Goal: Transaction & Acquisition: Purchase product/service

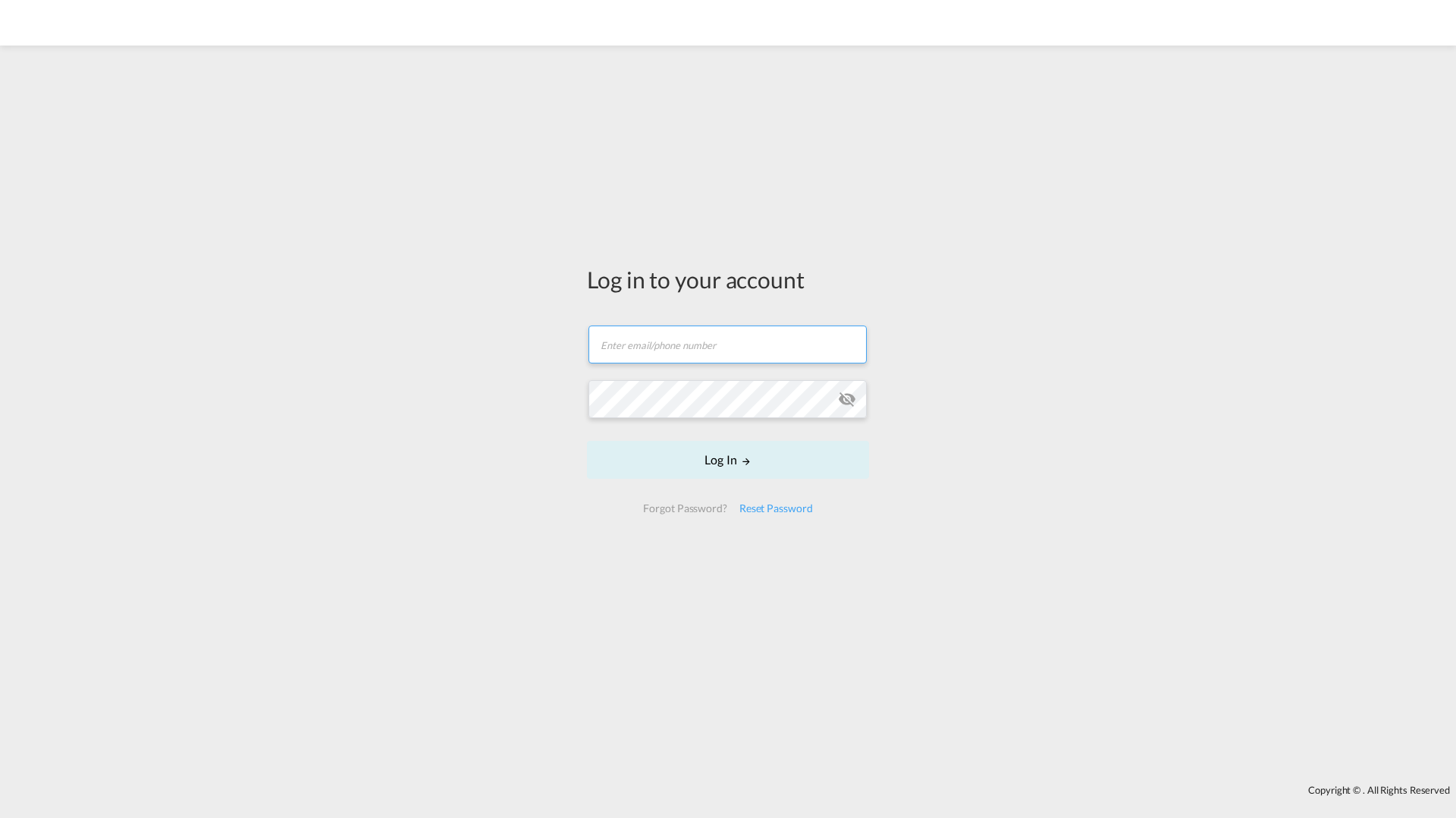
click at [745, 332] on input "text" at bounding box center [727, 345] width 278 height 38
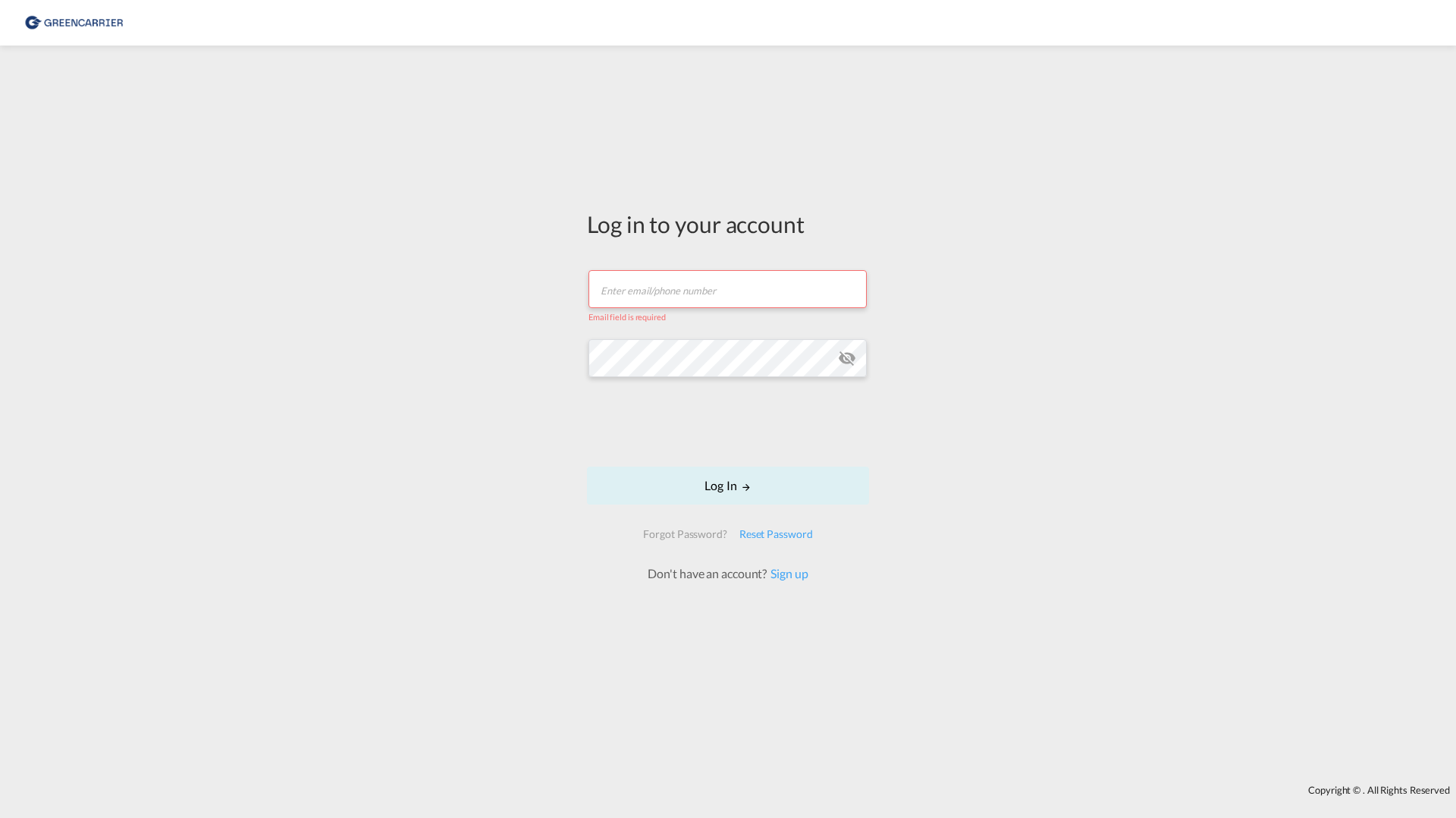
click at [748, 304] on input "text" at bounding box center [727, 289] width 278 height 38
type input "[EMAIL_ADDRESS][DOMAIN_NAME]"
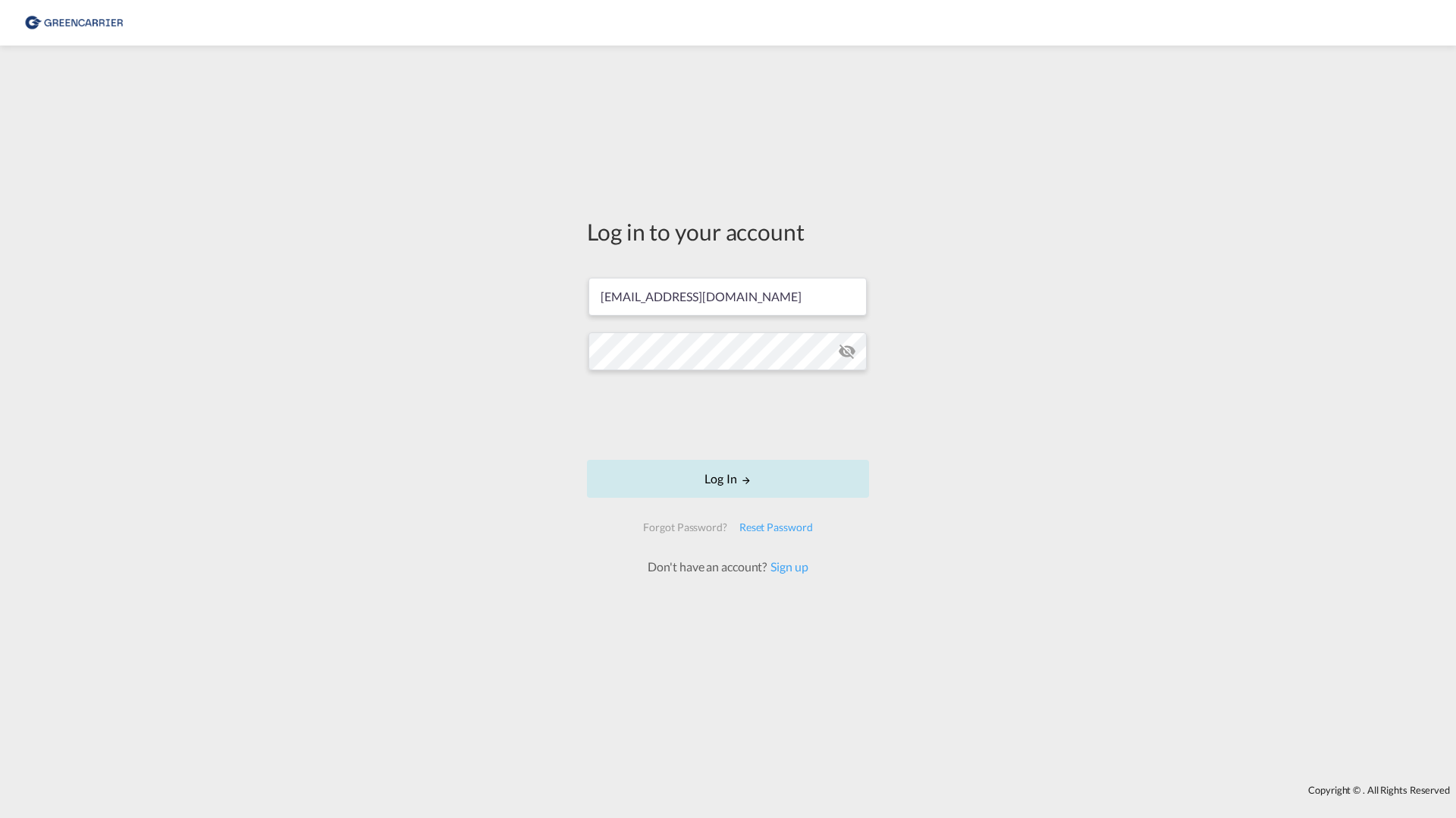
click at [700, 475] on button "Log In" at bounding box center [728, 479] width 282 height 38
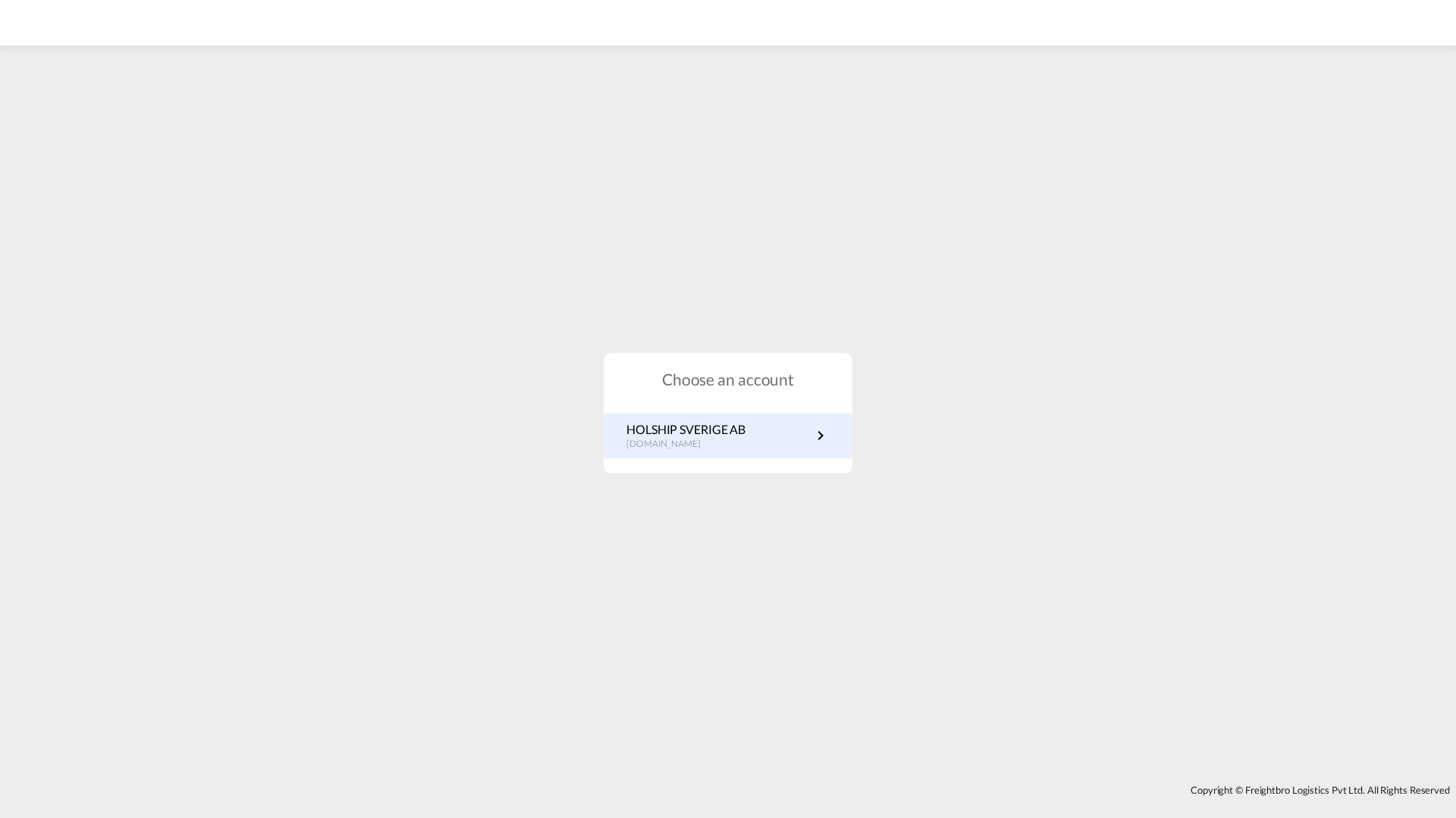
click at [740, 433] on p "HOLSHIP SVERIGE AB" at bounding box center [685, 429] width 119 height 16
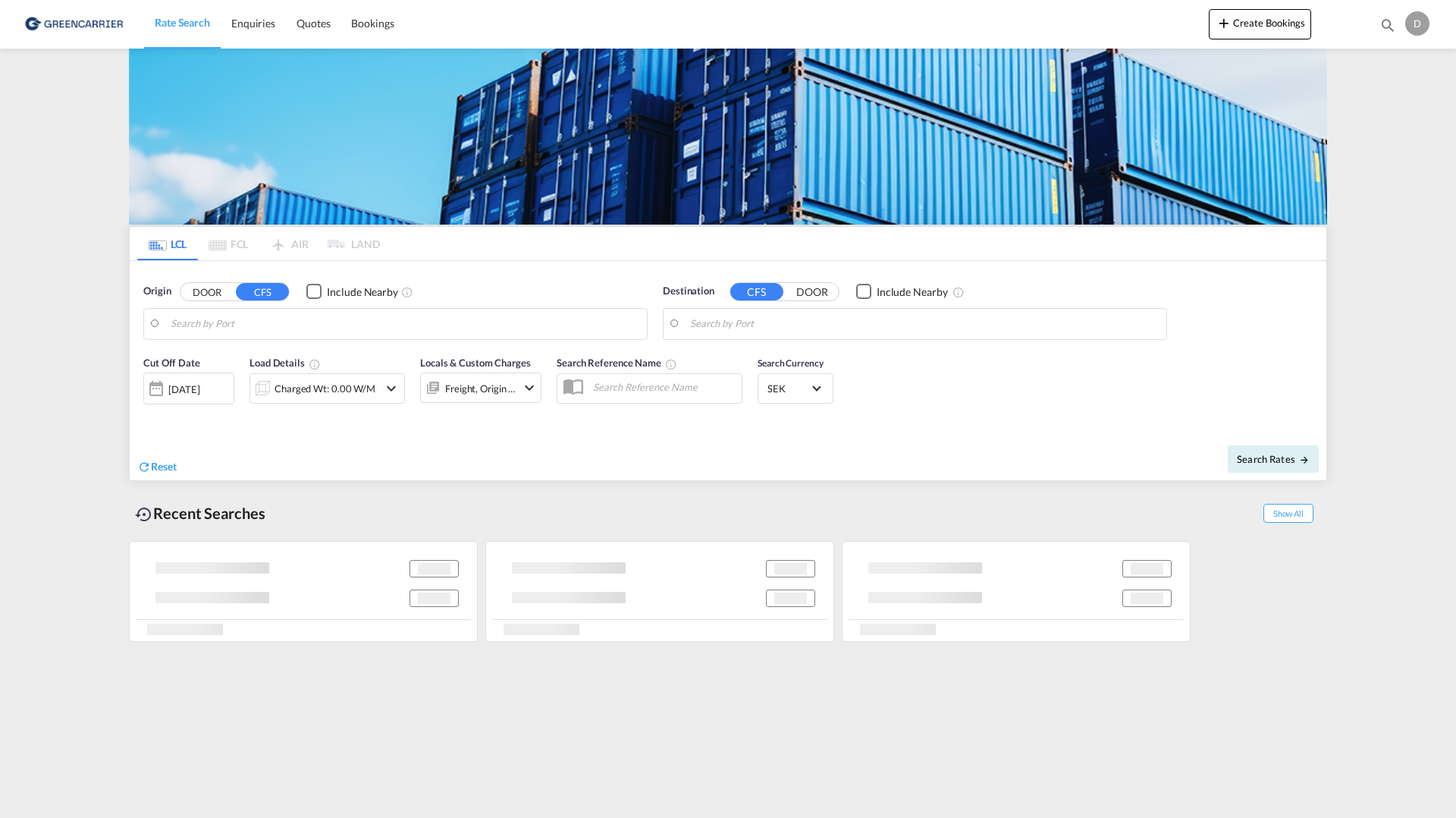
type input "[GEOGRAPHIC_DATA], GD, CNSZX"
type input "SE-43436, [GEOGRAPHIC_DATA], [GEOGRAPHIC_DATA]"
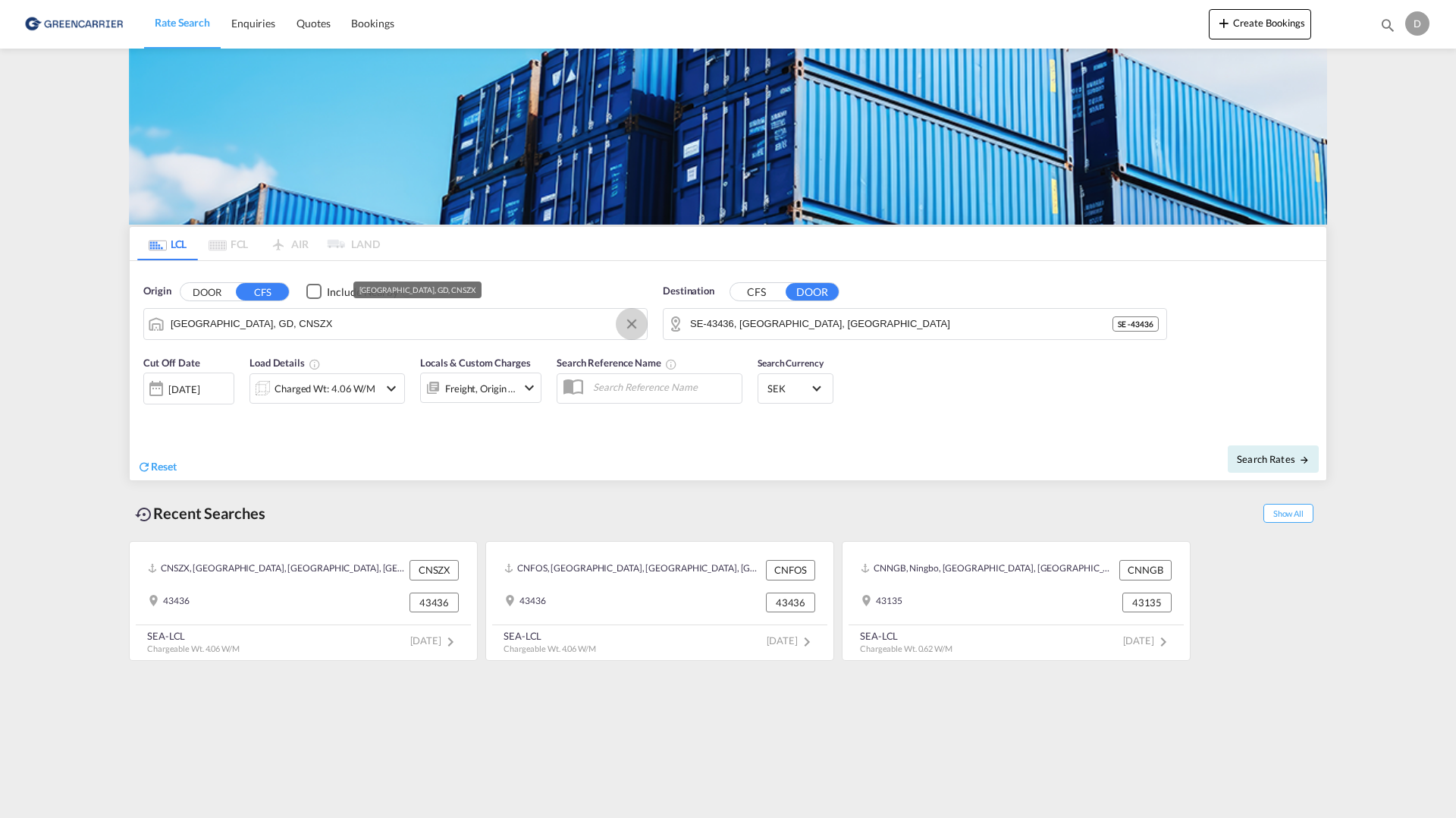
click at [630, 318] on button "Clear Input" at bounding box center [631, 324] width 23 height 23
click at [222, 293] on button "DOOR" at bounding box center [207, 291] width 53 height 17
click at [231, 327] on body "Rate Search Enquiries Quotes Bookings Rate Search Enquiries" at bounding box center [728, 409] width 1456 height 818
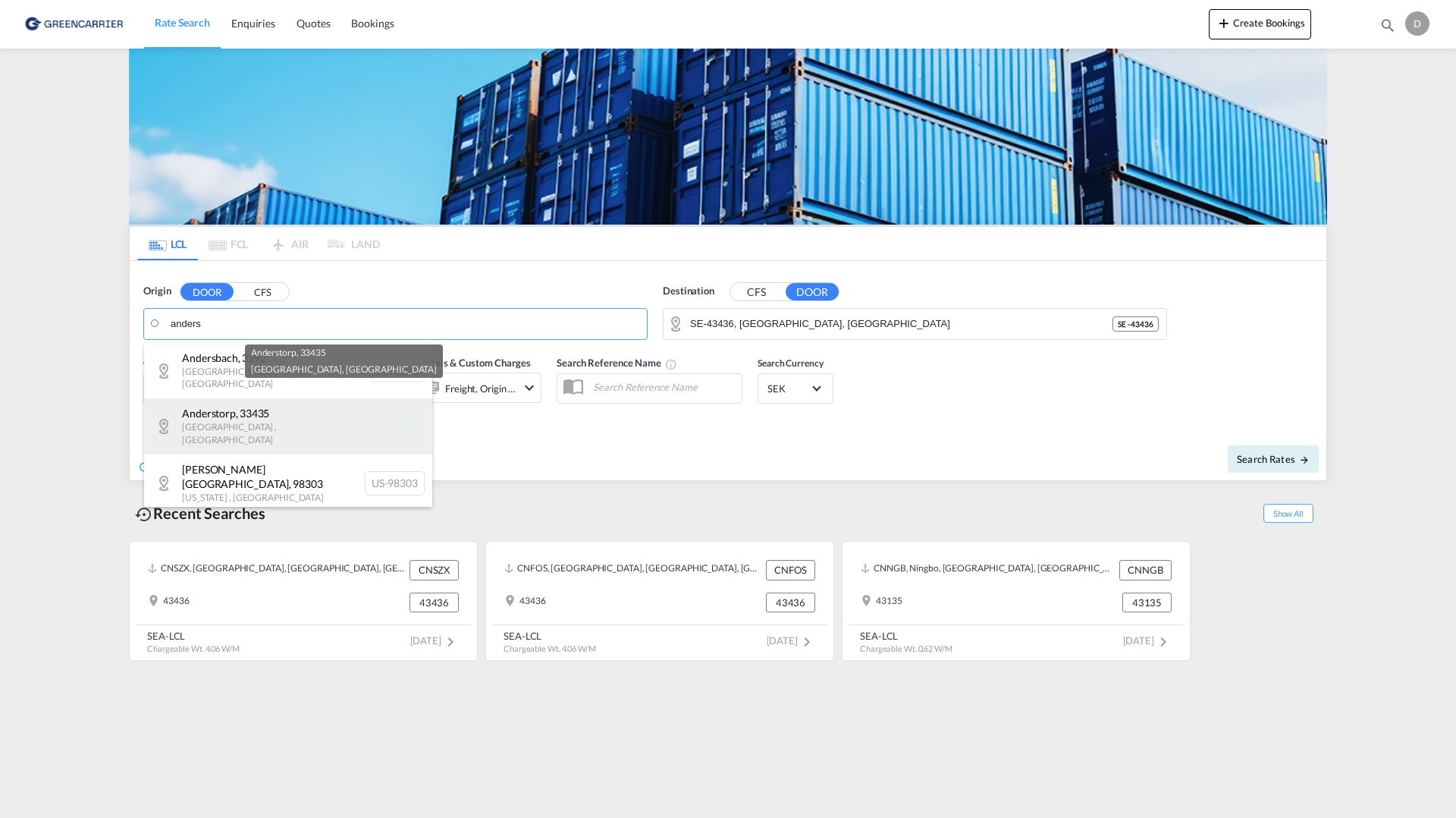
click at [248, 410] on div "Anderstorp , 33435 [GEOGRAPHIC_DATA] , [GEOGRAPHIC_DATA] SE-33435" at bounding box center [288, 425] width 288 height 55
type input "SE-33435, Anderstorp, [GEOGRAPHIC_DATA]"
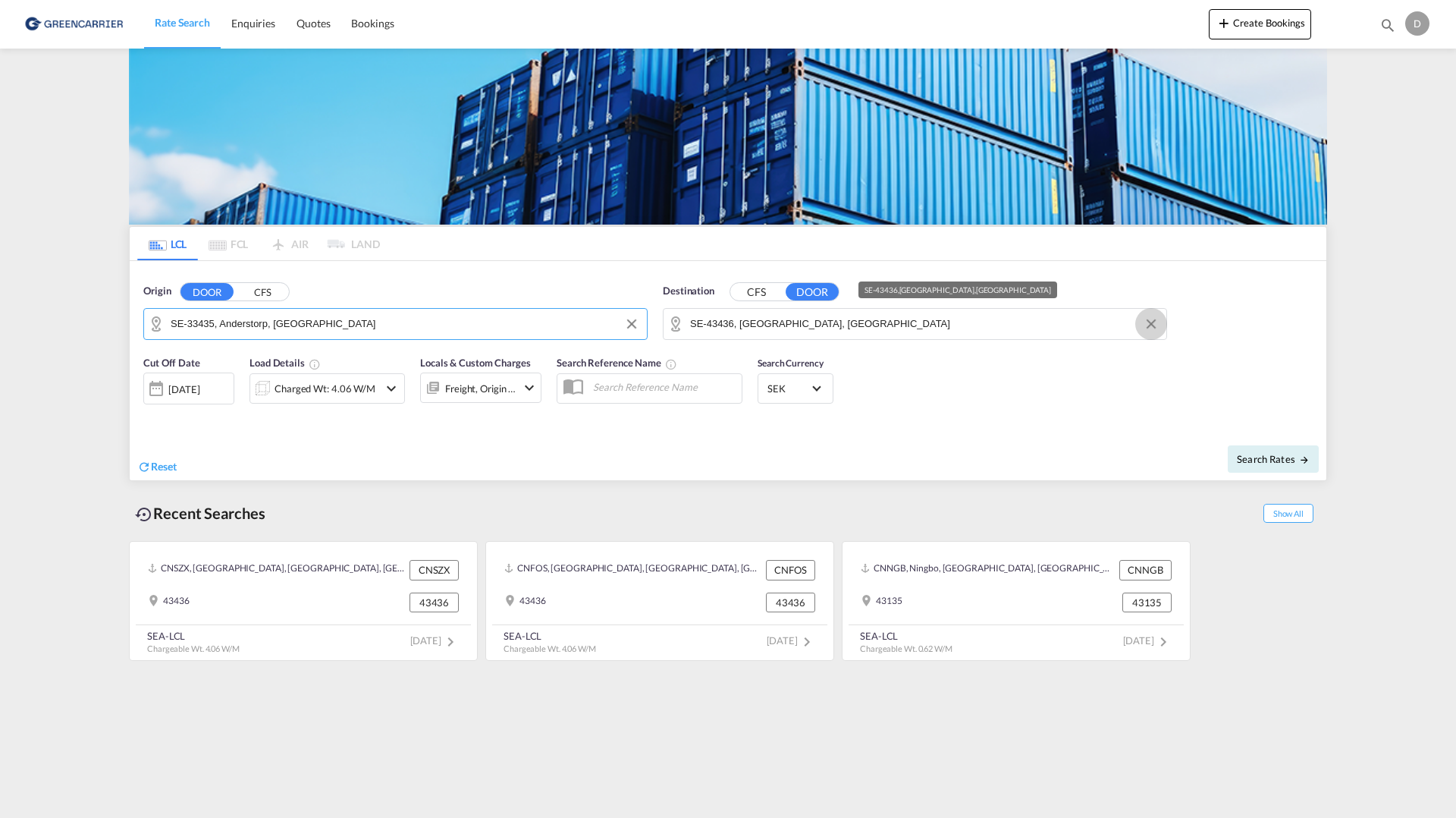
click at [1158, 323] on md-icon "Clear Input" at bounding box center [1151, 324] width 16 height 16
click at [763, 293] on button "CFS" at bounding box center [757, 291] width 53 height 17
click at [781, 327] on body "Rate Search Enquiries Quotes Bookings Rate Search Enquiries" at bounding box center [728, 409] width 1456 height 818
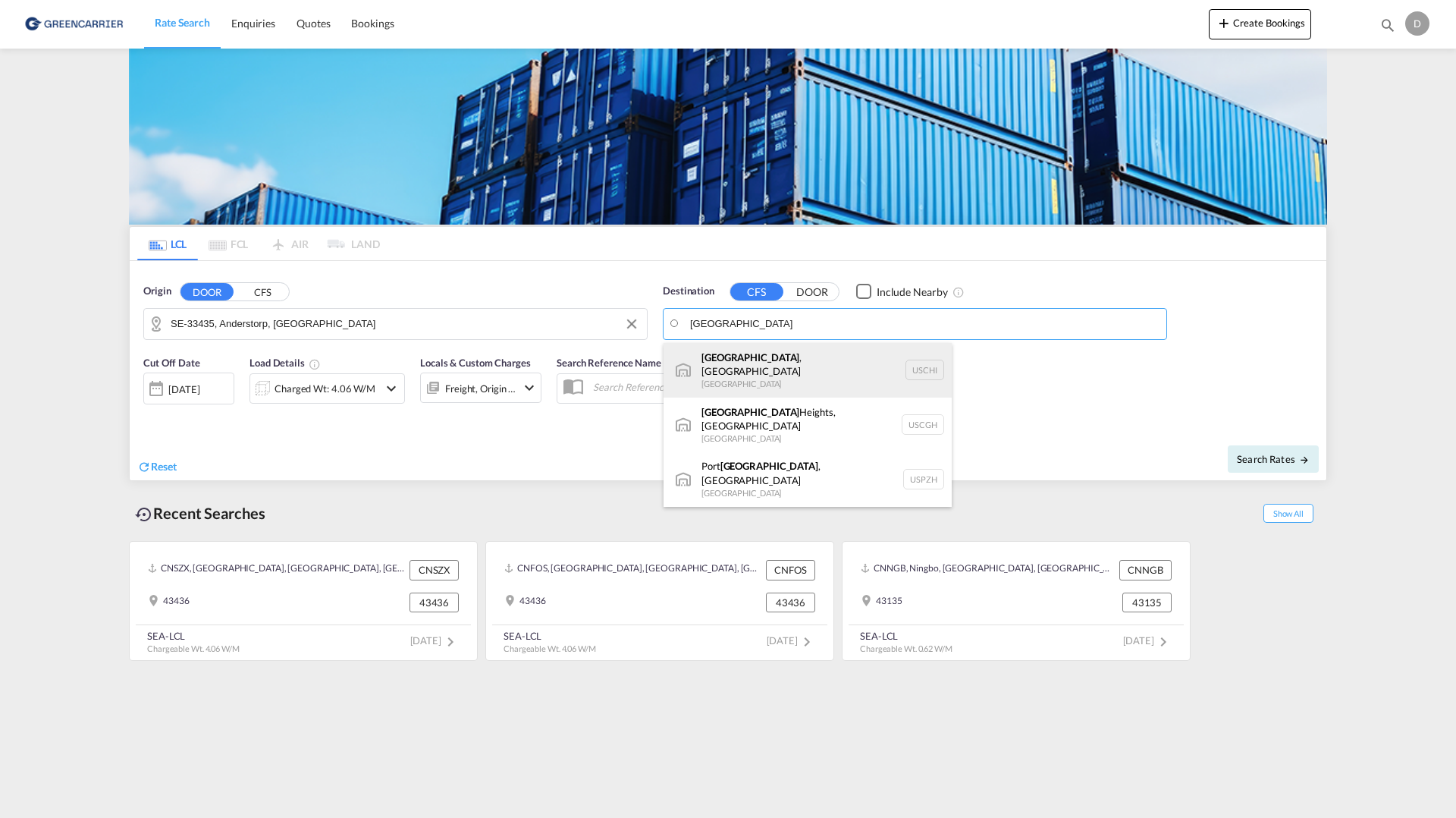
click at [781, 364] on div "[GEOGRAPHIC_DATA] , [GEOGRAPHIC_DATA] [GEOGRAPHIC_DATA] [GEOGRAPHIC_DATA]" at bounding box center [808, 370] width 288 height 54
type input "[GEOGRAPHIC_DATA], [GEOGRAPHIC_DATA], USCHI"
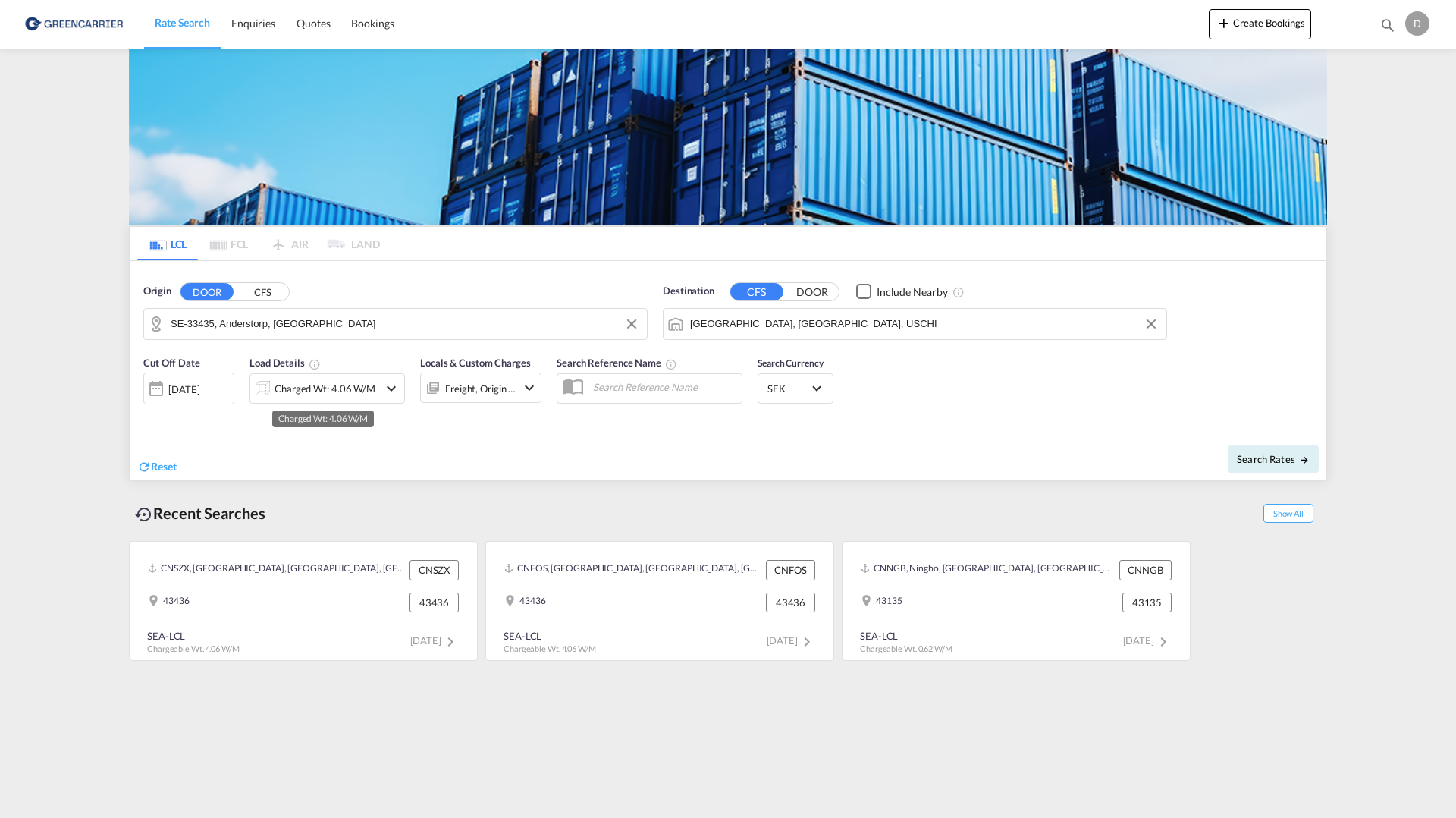
click at [321, 392] on div "Charged Wt: 4.06 W/M" at bounding box center [325, 388] width 101 height 21
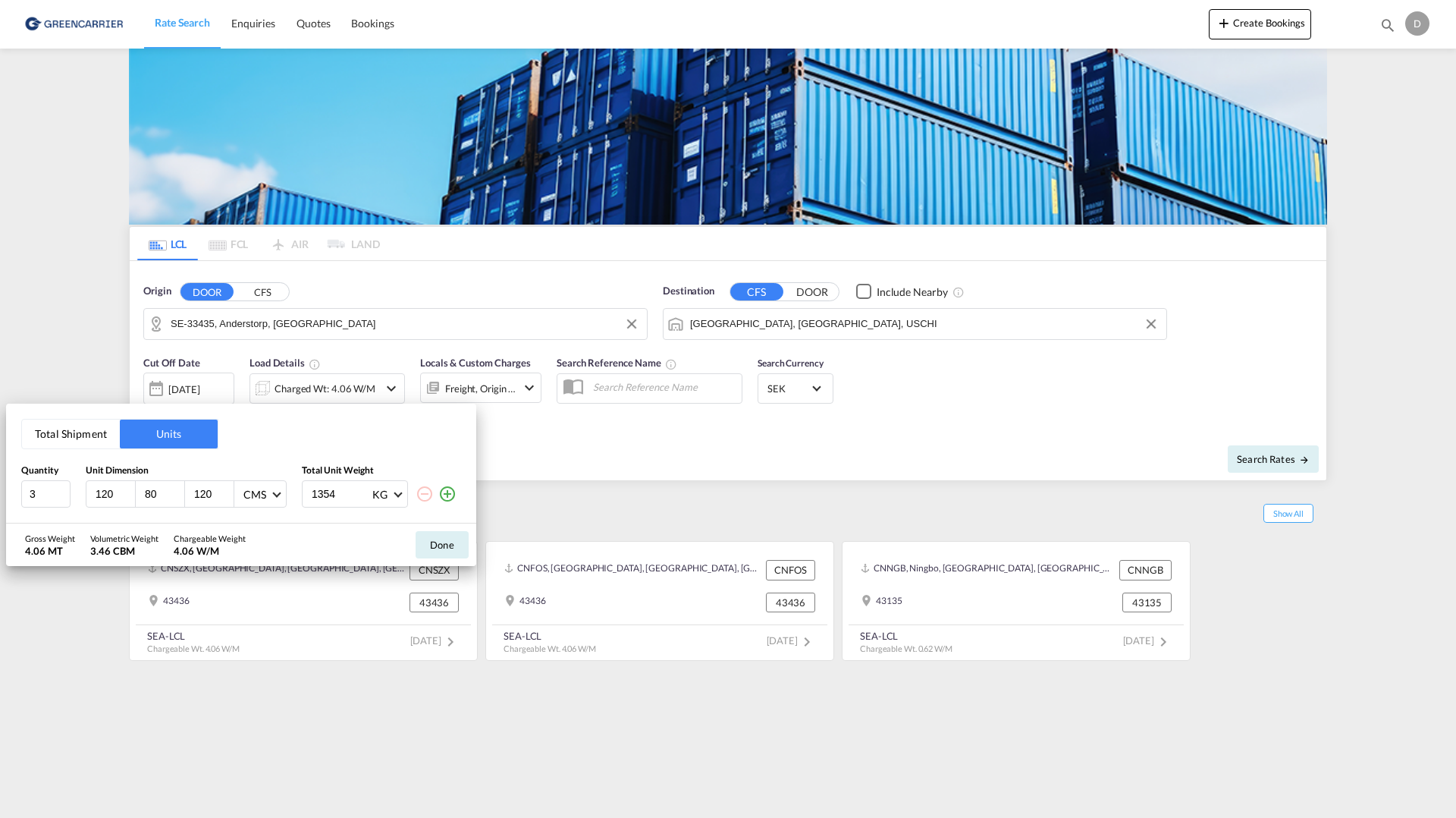
click at [345, 490] on input "1354" at bounding box center [340, 493] width 61 height 25
type input "150"
